Goal: Transaction & Acquisition: Purchase product/service

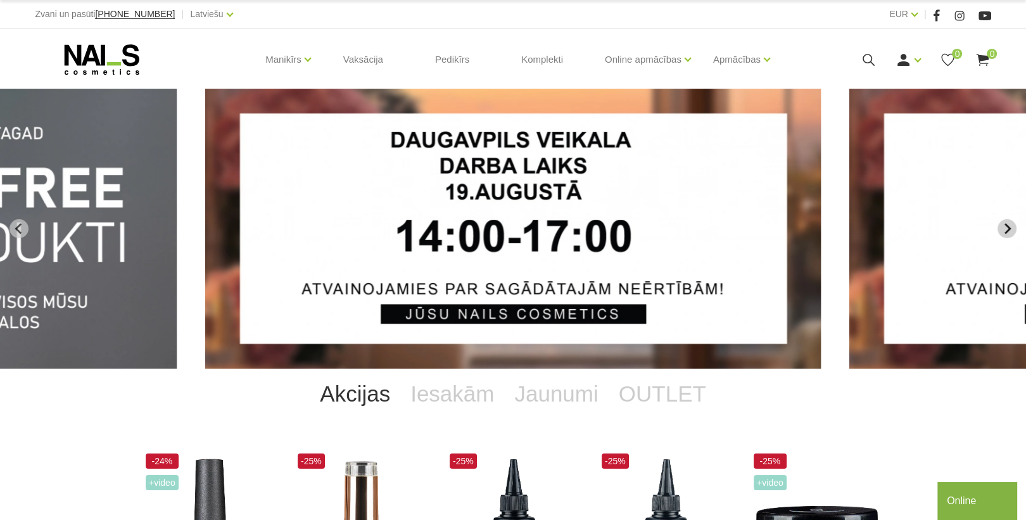
click at [1003, 223] on icon "Next slide" at bounding box center [1006, 228] width 11 height 11
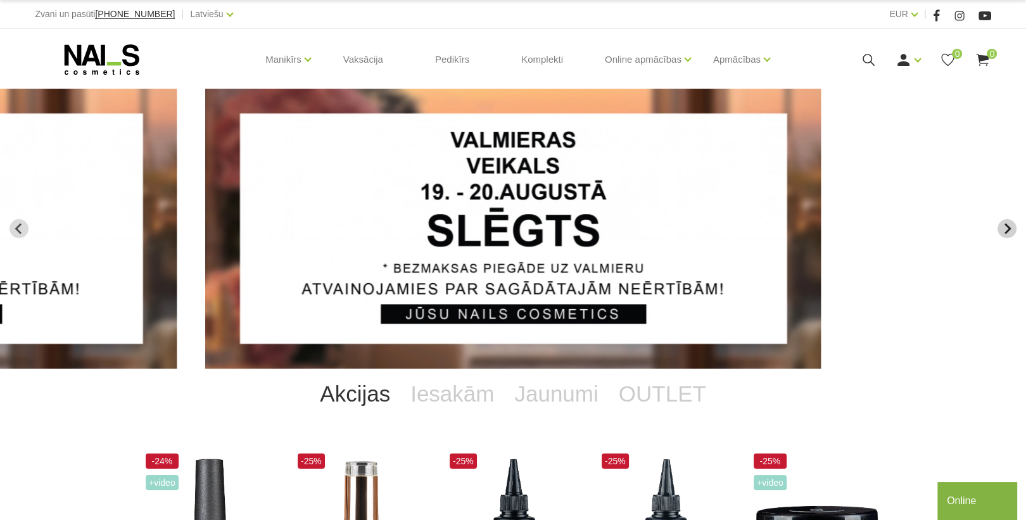
click at [1003, 223] on icon "Next slide" at bounding box center [1006, 228] width 11 height 11
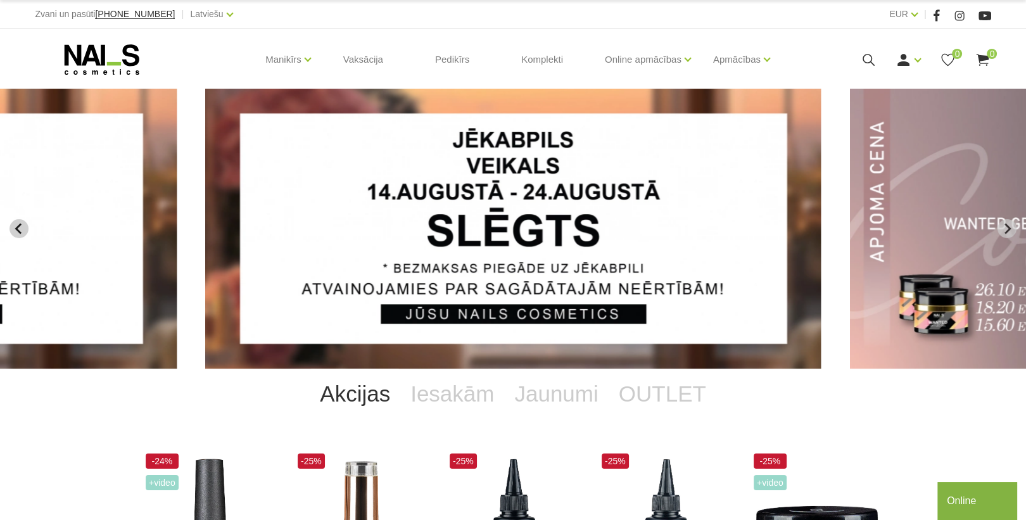
click at [21, 227] on icon "Previous slide" at bounding box center [18, 228] width 11 height 11
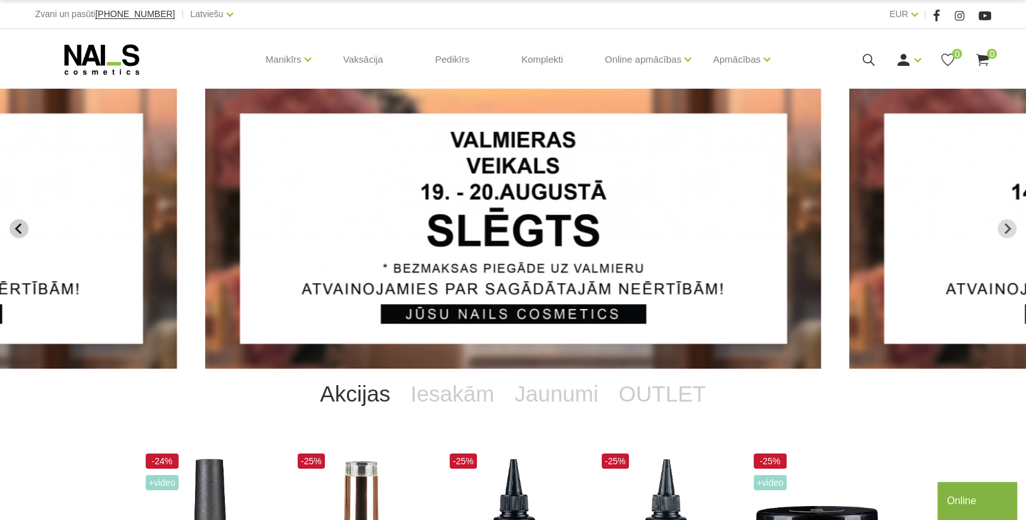
click at [20, 227] on icon "Previous slide" at bounding box center [18, 228] width 11 height 11
click at [1011, 228] on icon "Next slide" at bounding box center [1006, 228] width 11 height 11
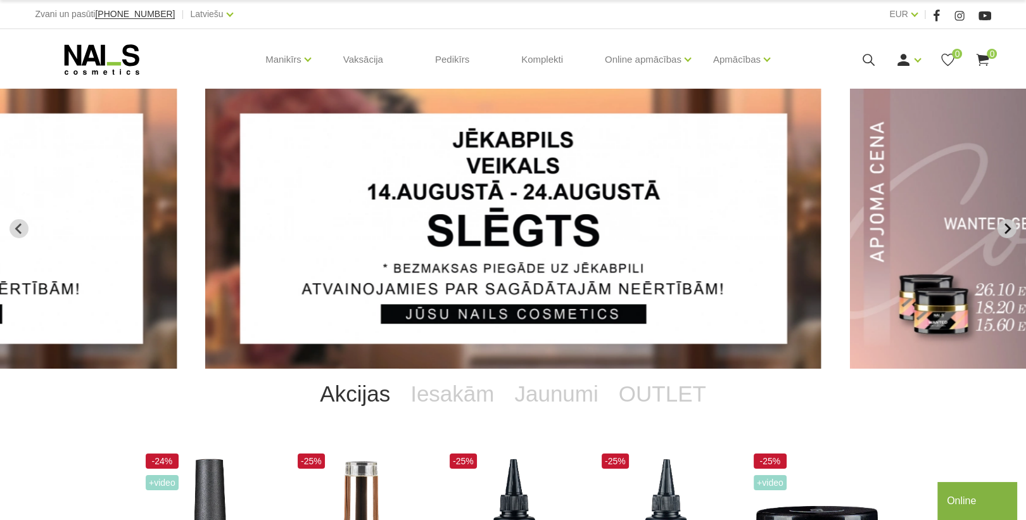
click at [1011, 228] on icon "Next slide" at bounding box center [1006, 228] width 11 height 11
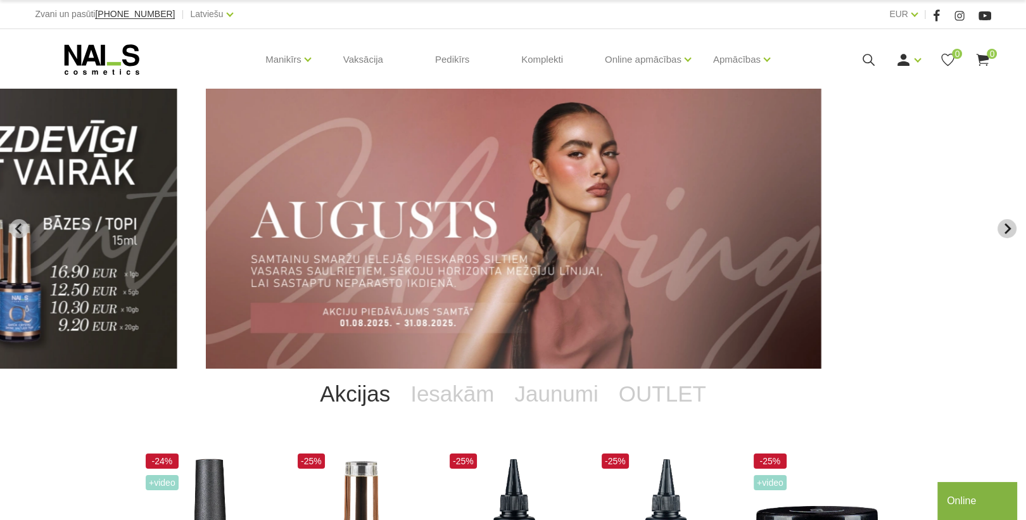
click at [1012, 229] on icon "Next slide" at bounding box center [1006, 228] width 11 height 11
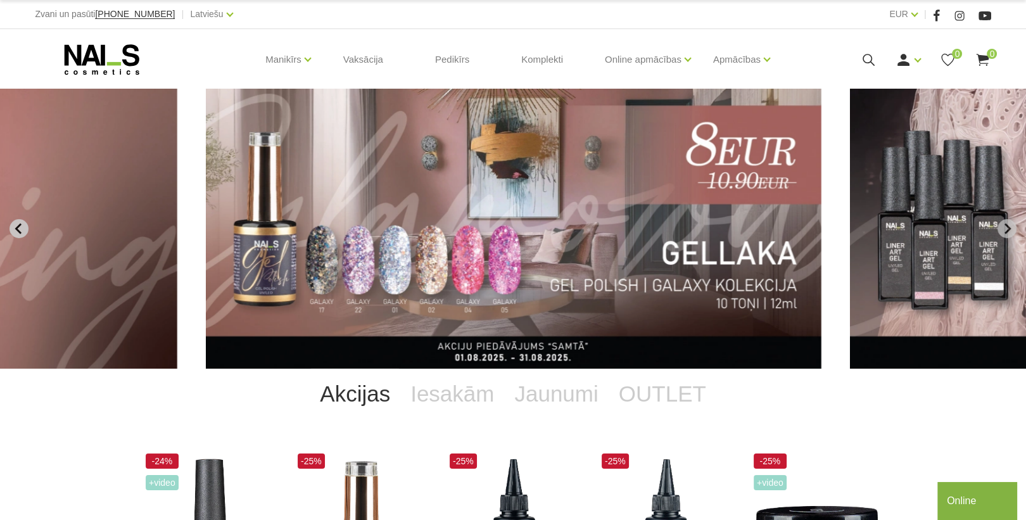
click at [15, 227] on icon "Previous slide" at bounding box center [18, 228] width 11 height 11
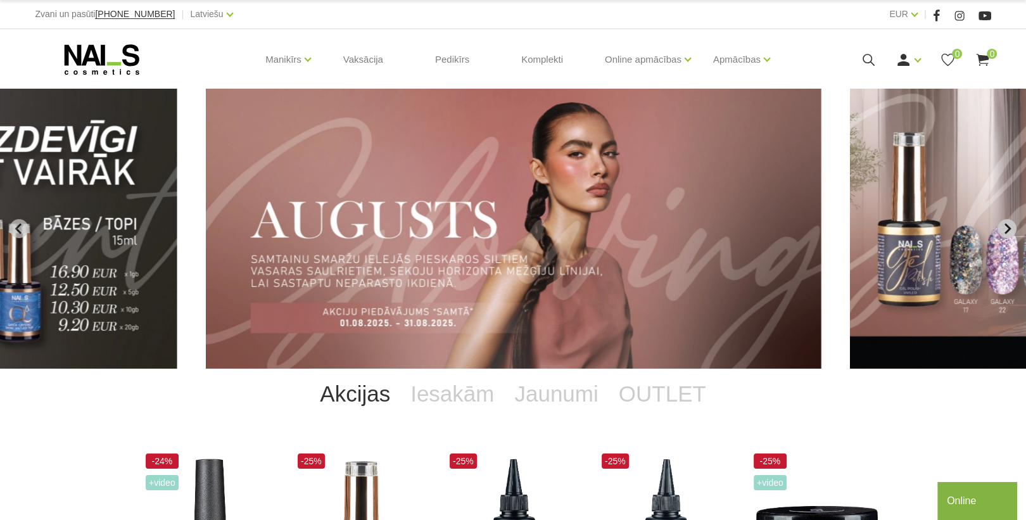
click at [1005, 229] on icon "Next slide" at bounding box center [1006, 228] width 11 height 11
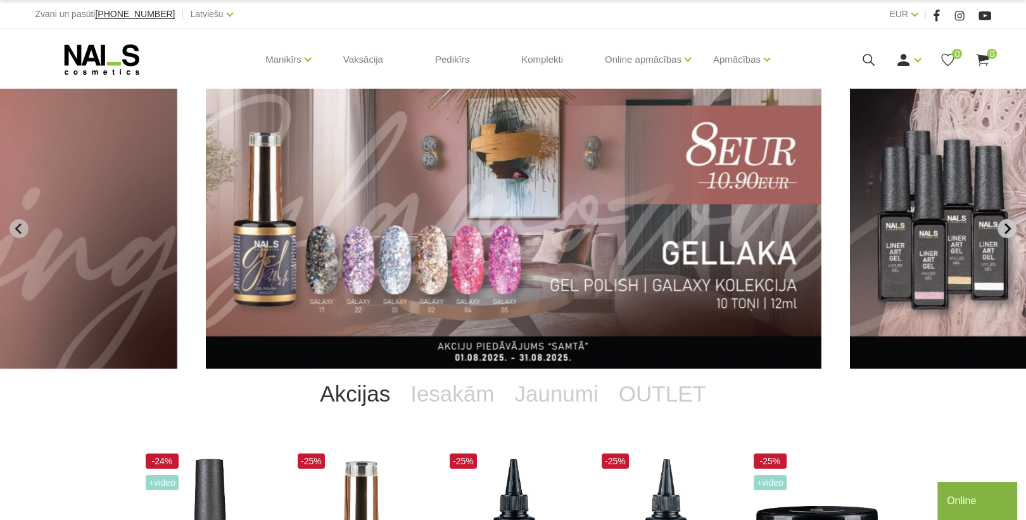
click at [1007, 224] on icon "Next slide" at bounding box center [1006, 228] width 11 height 11
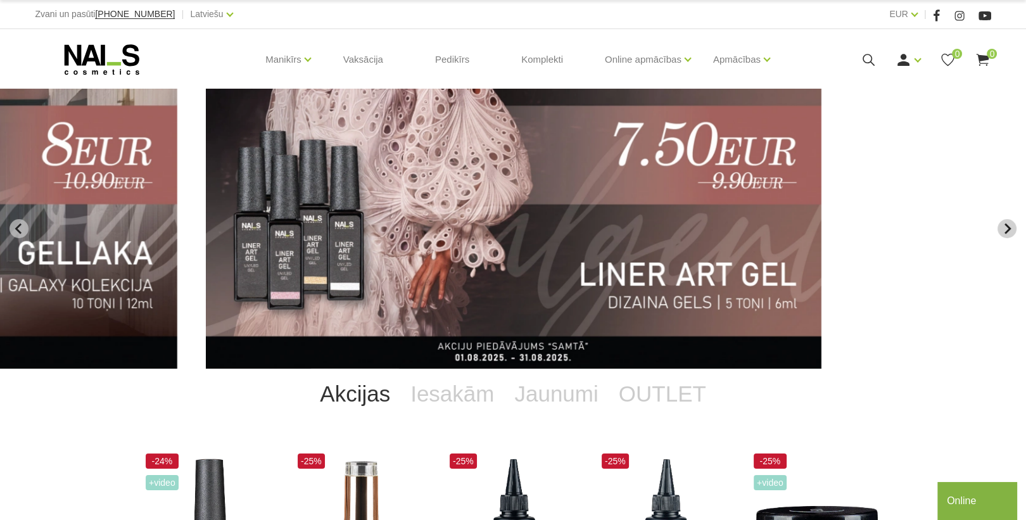
click at [1005, 224] on icon "Next slide" at bounding box center [1007, 229] width 6 height 11
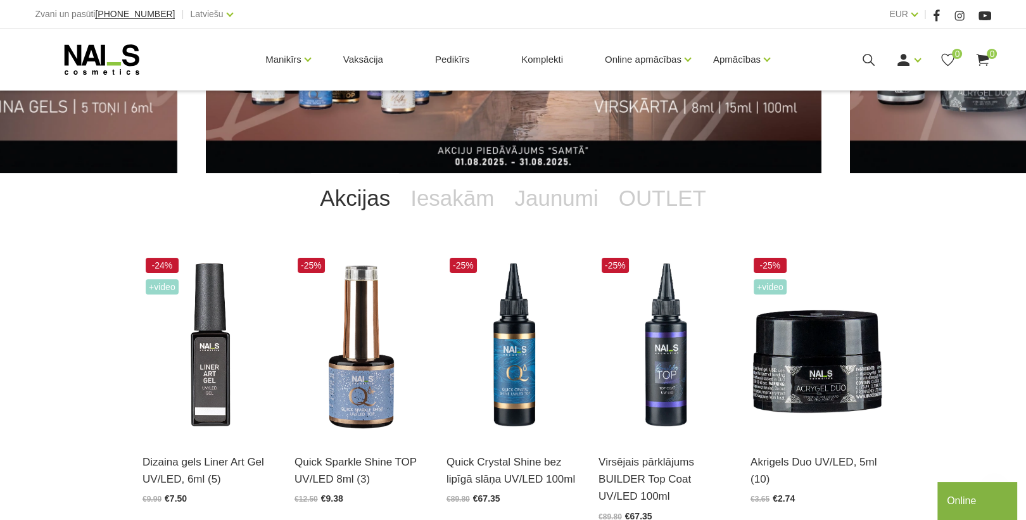
scroll to position [253, 0]
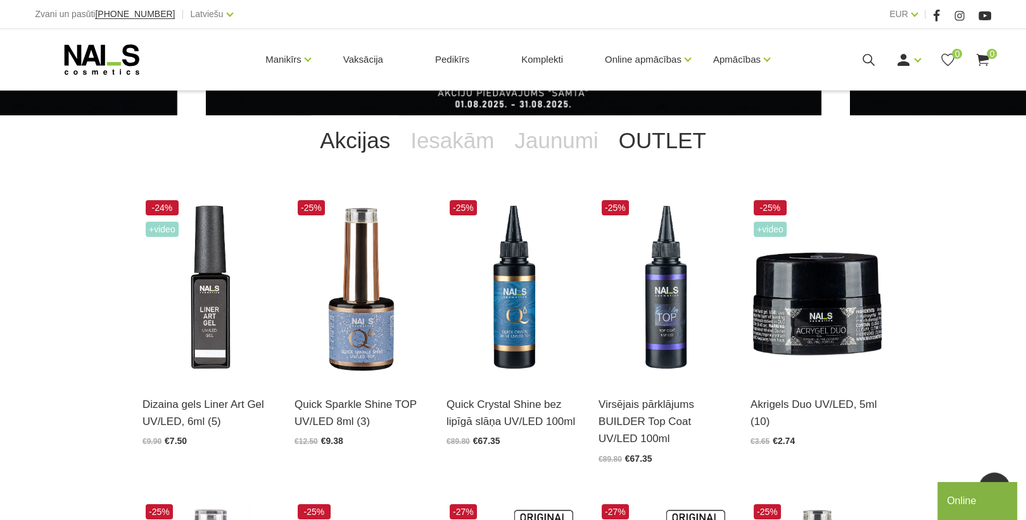
click at [669, 144] on link "OUTLET" at bounding box center [663, 140] width 108 height 51
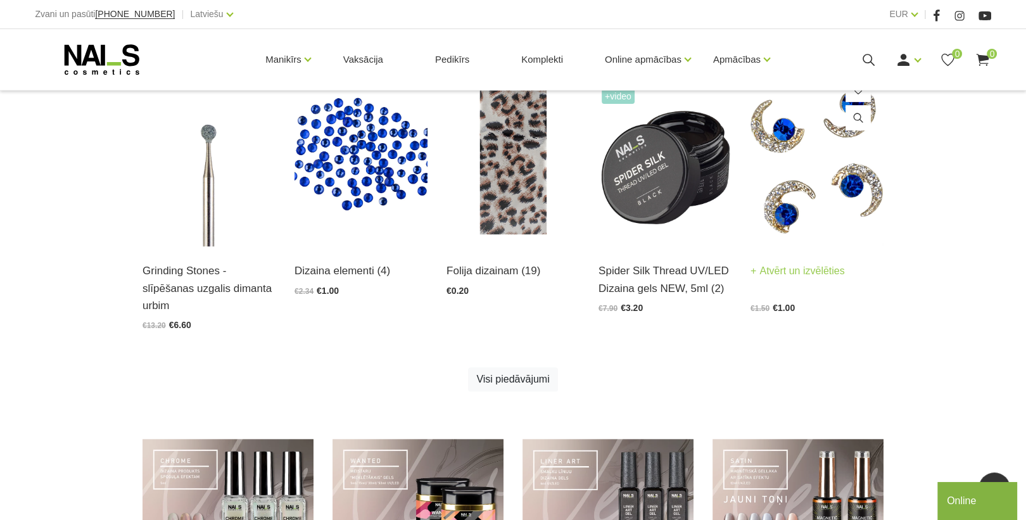
scroll to position [760, 0]
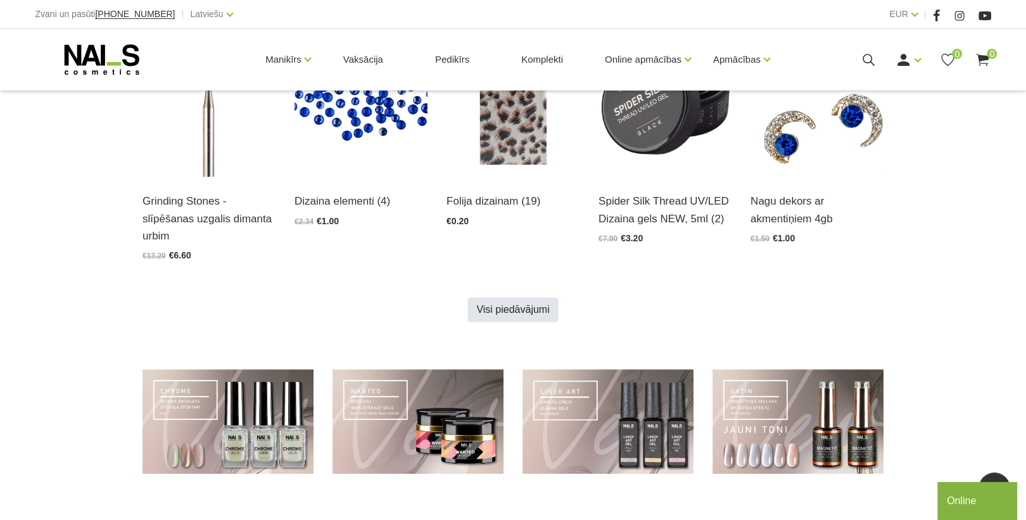
click at [532, 298] on link "Visi piedāvājumi" at bounding box center [512, 310] width 89 height 24
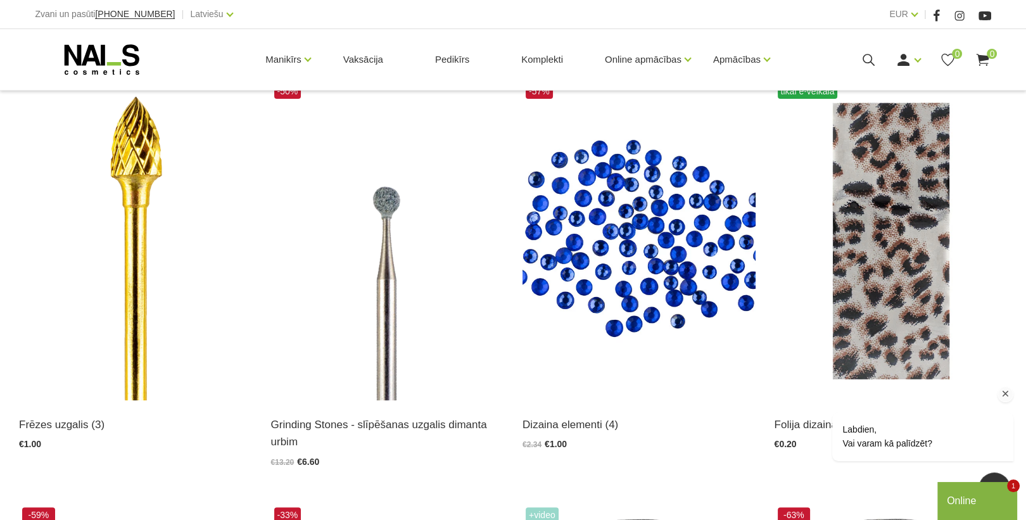
scroll to position [608, 0]
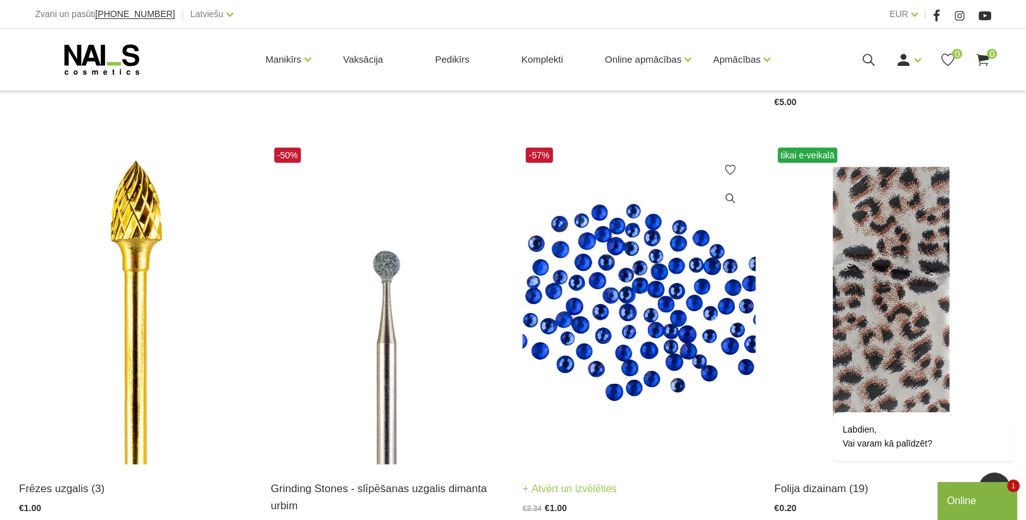
click at [603, 301] on img at bounding box center [638, 304] width 233 height 320
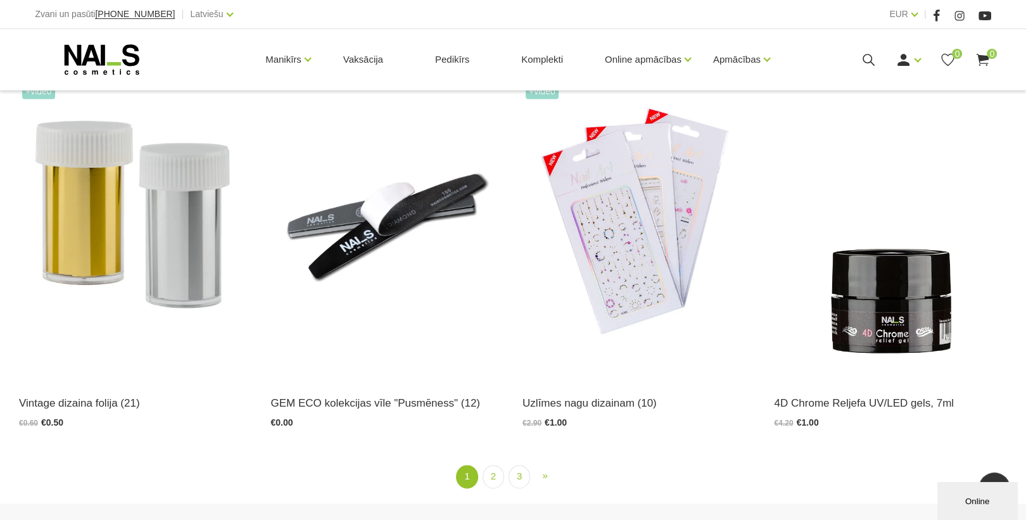
scroll to position [2432, 0]
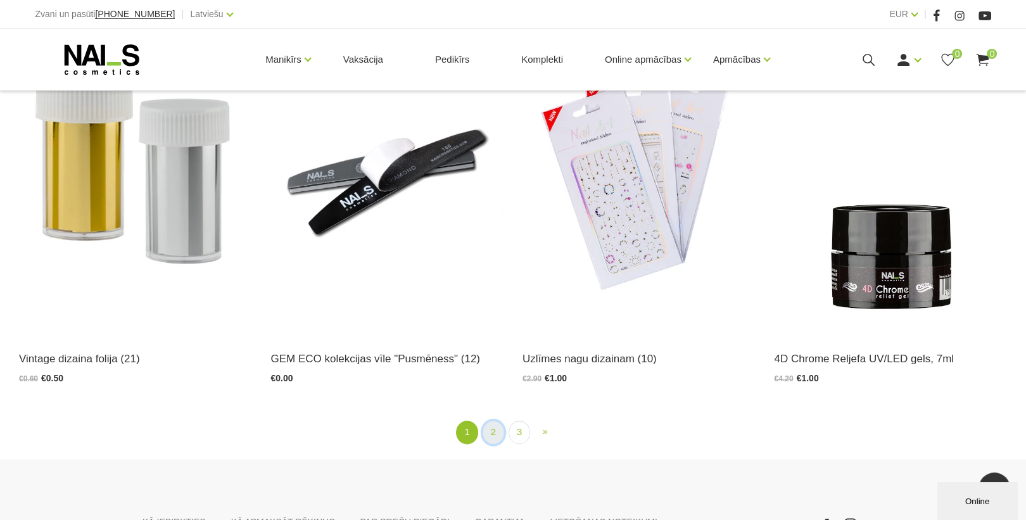
click at [489, 432] on link "2" at bounding box center [494, 431] width 22 height 23
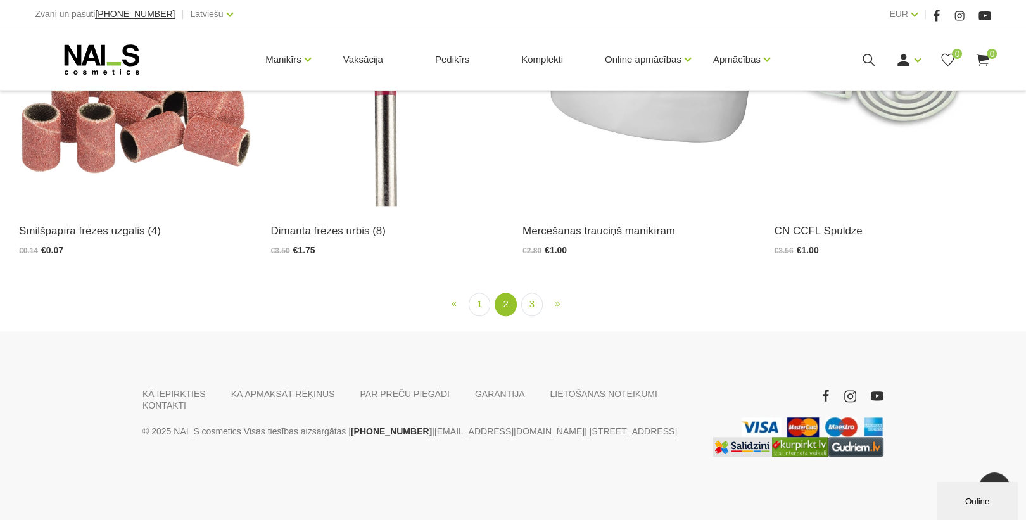
scroll to position [2492, 0]
click at [531, 309] on link "3" at bounding box center [532, 304] width 22 height 23
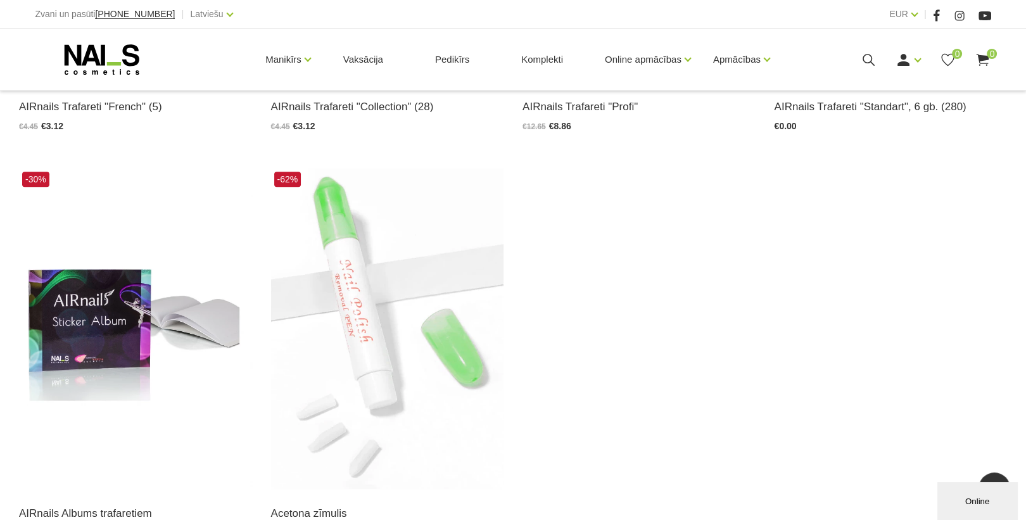
scroll to position [963, 0]
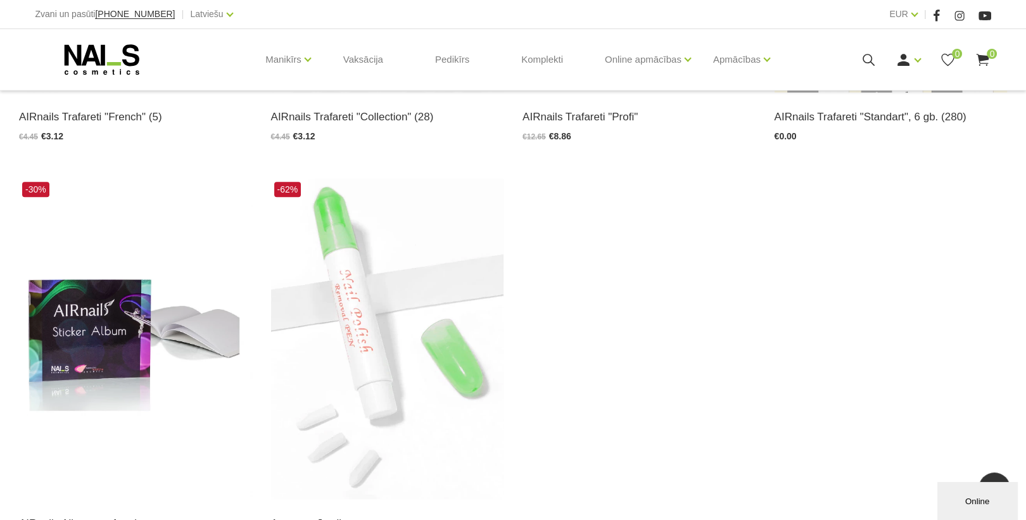
click at [868, 58] on icon at bounding box center [869, 60] width 16 height 16
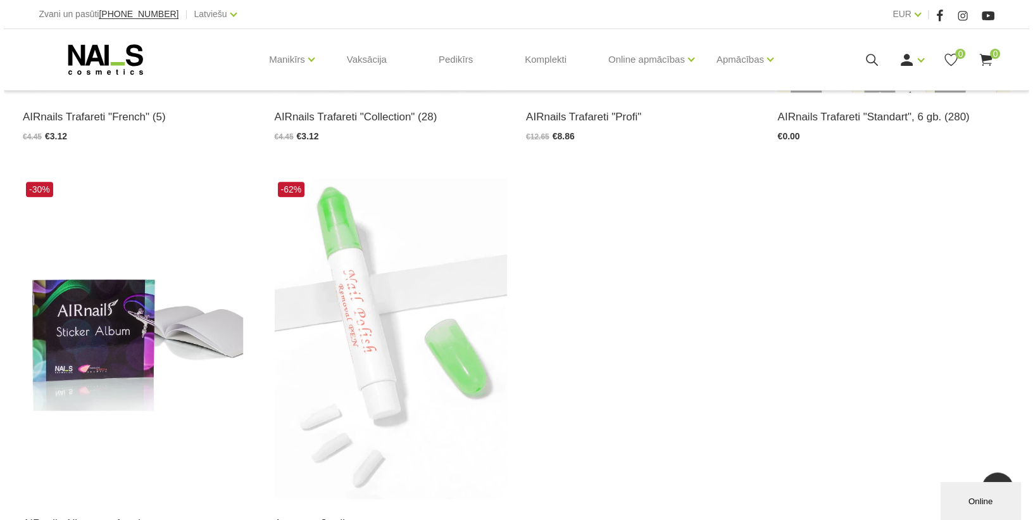
scroll to position [964, 0]
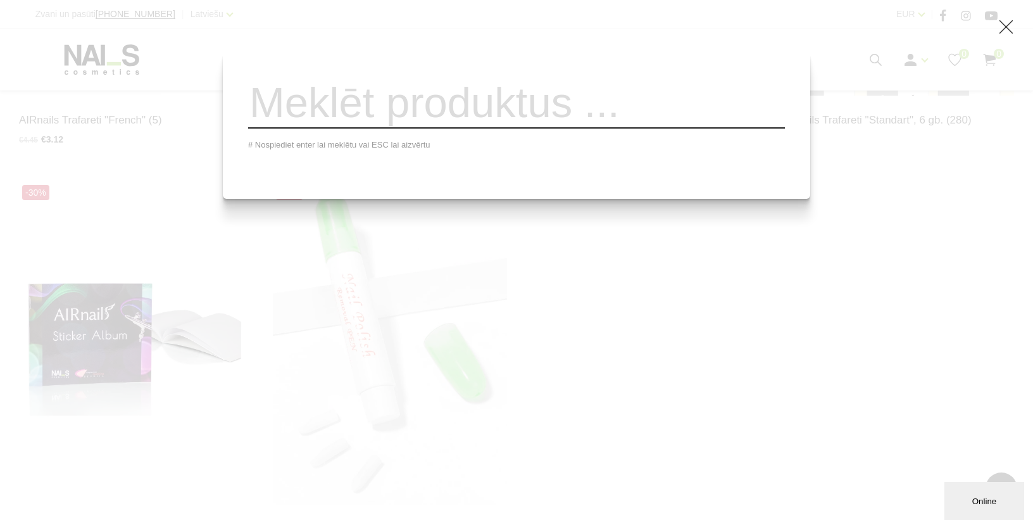
click at [394, 114] on input "search" at bounding box center [516, 102] width 537 height 51
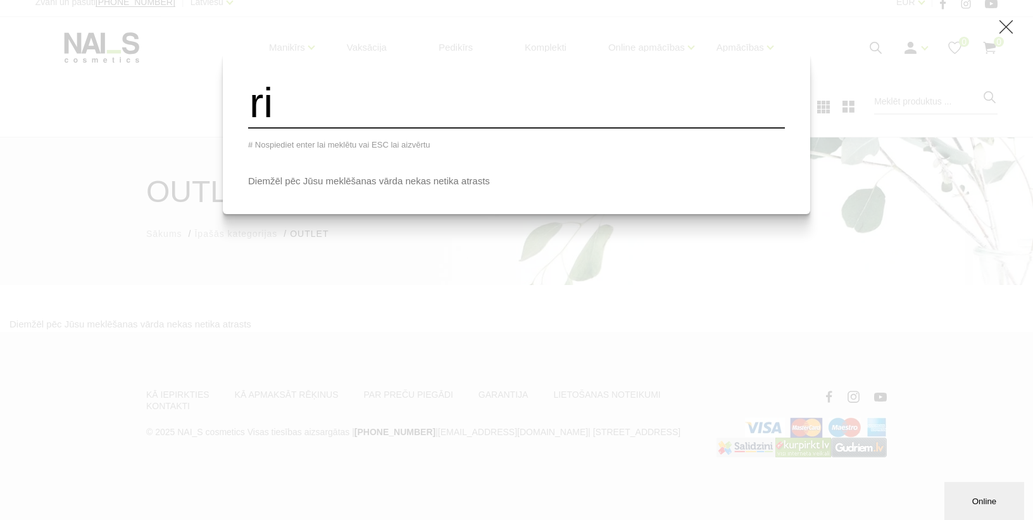
type input "r"
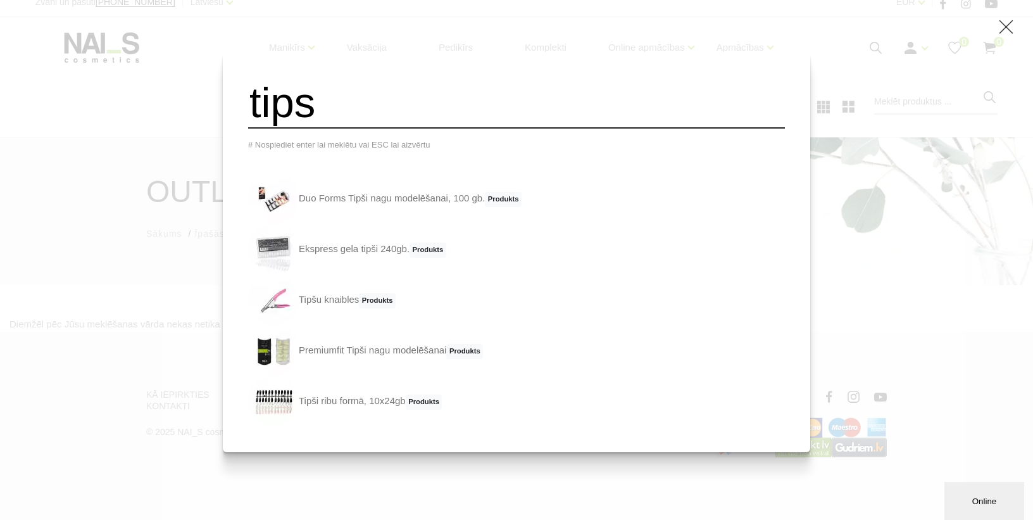
drag, startPoint x: 355, startPoint y: 116, endPoint x: 378, endPoint y: 127, distance: 25.5
click at [355, 117] on input "tips" at bounding box center [516, 102] width 537 height 51
drag, startPoint x: 389, startPoint y: 117, endPoint x: 391, endPoint y: 111, distance: 6.5
click at [390, 114] on input "tips" at bounding box center [516, 102] width 537 height 51
type input "tips"
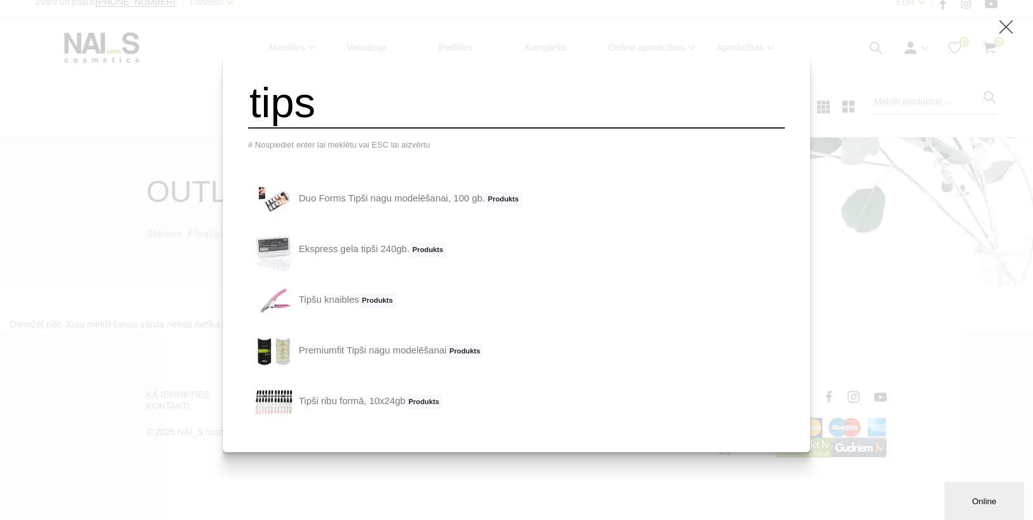
click at [353, 411] on link "Tipši ribu formā, 10x24gb Produkts" at bounding box center [345, 401] width 194 height 51
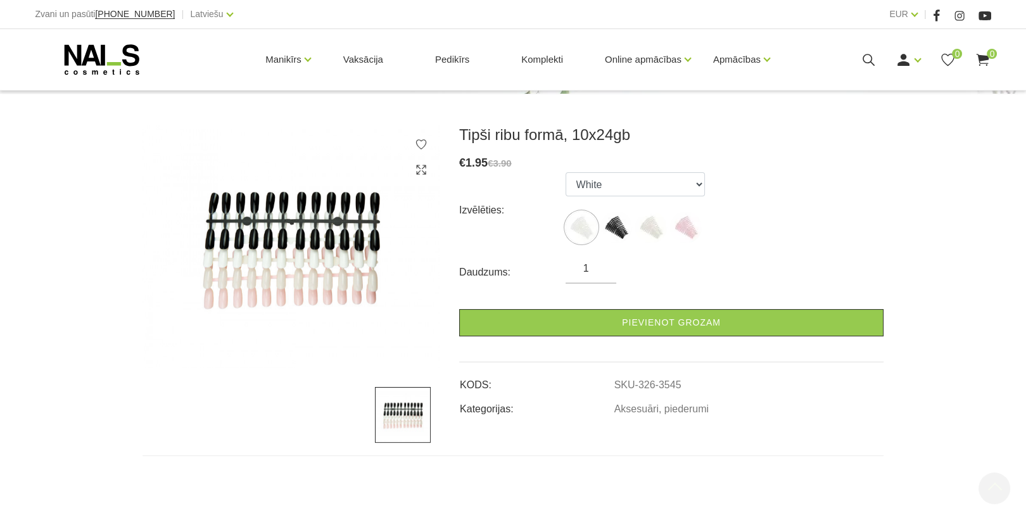
scroll to position [51, 0]
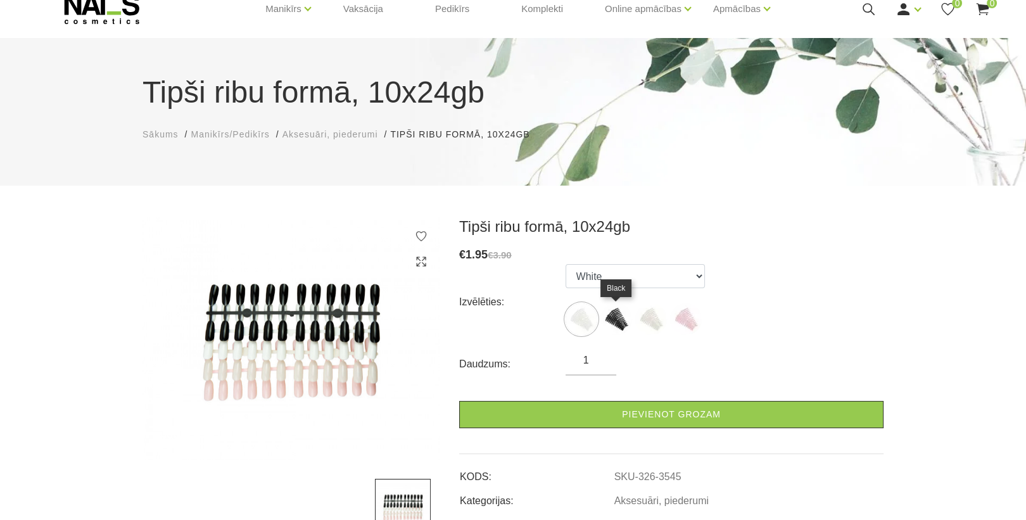
click at [616, 320] on img at bounding box center [616, 319] width 32 height 32
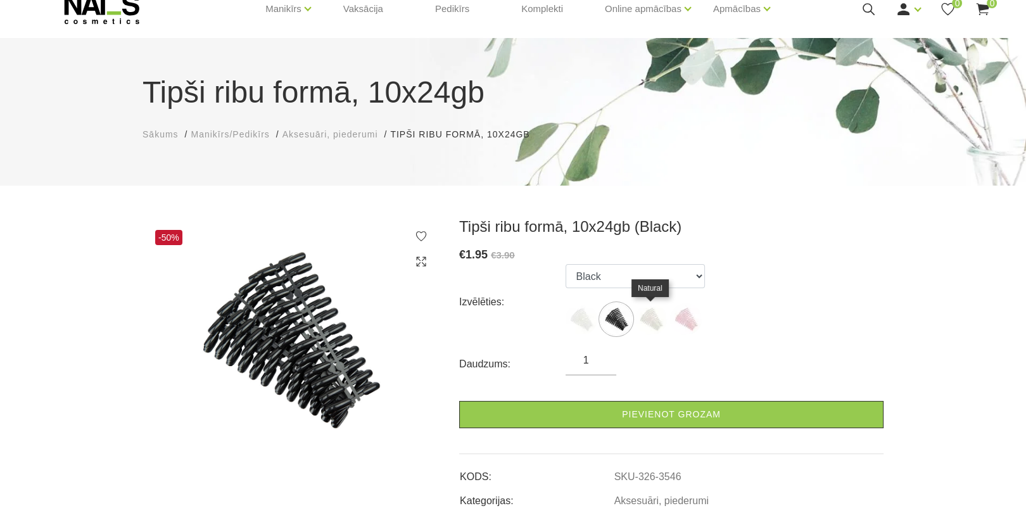
click at [647, 317] on img at bounding box center [651, 319] width 32 height 32
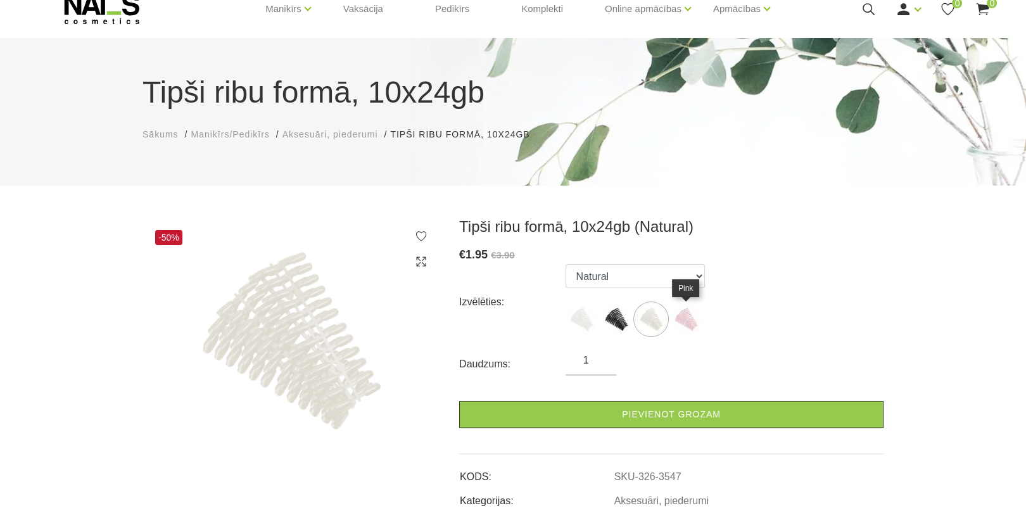
click at [691, 318] on img at bounding box center [686, 319] width 32 height 32
select select "3548"
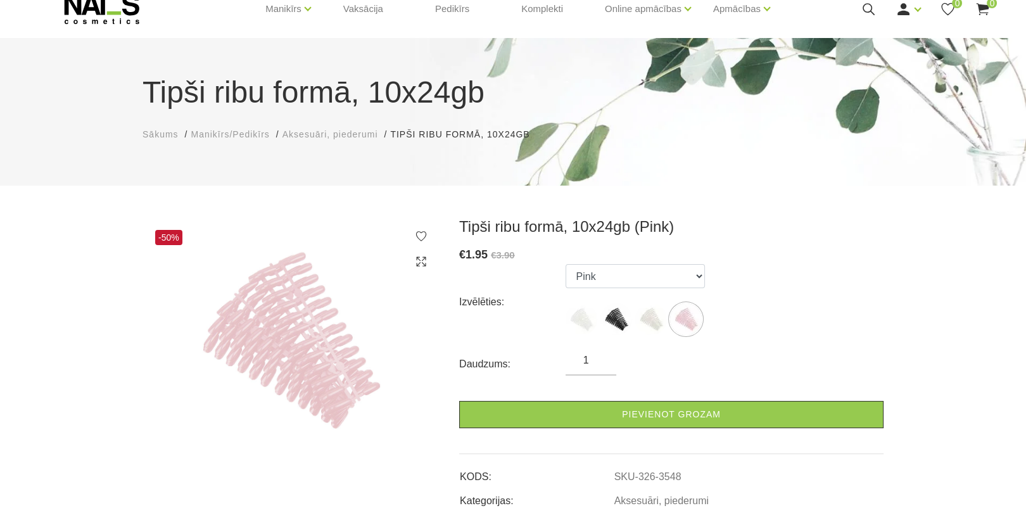
click at [797, 347] on form "Izvēlēties: White Black Natural Pink Daudzums: 1 Pievienot grozam" at bounding box center [671, 346] width 424 height 164
